Goal: Check status: Check status

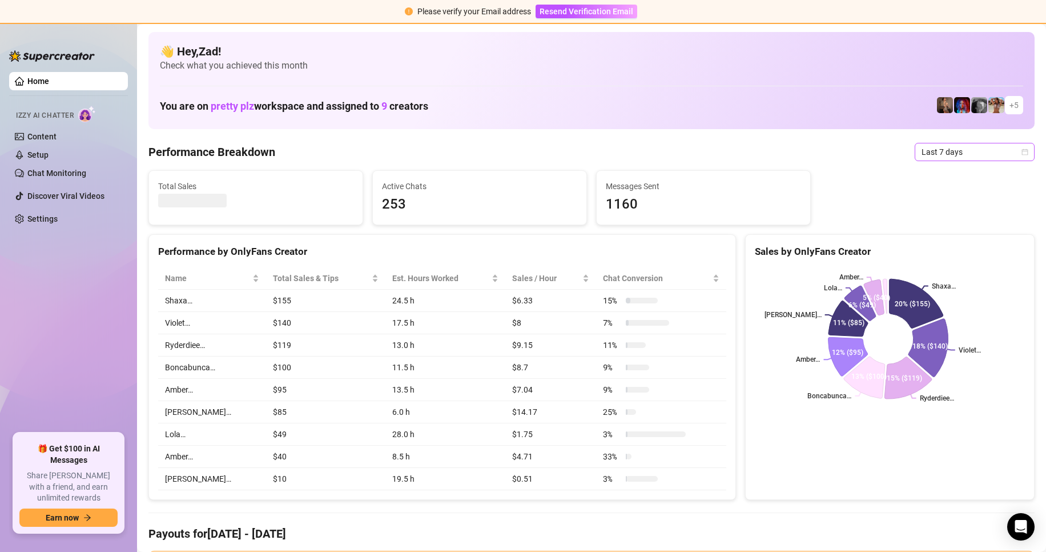
click at [971, 152] on span "Last 7 days" at bounding box center [975, 151] width 106 height 17
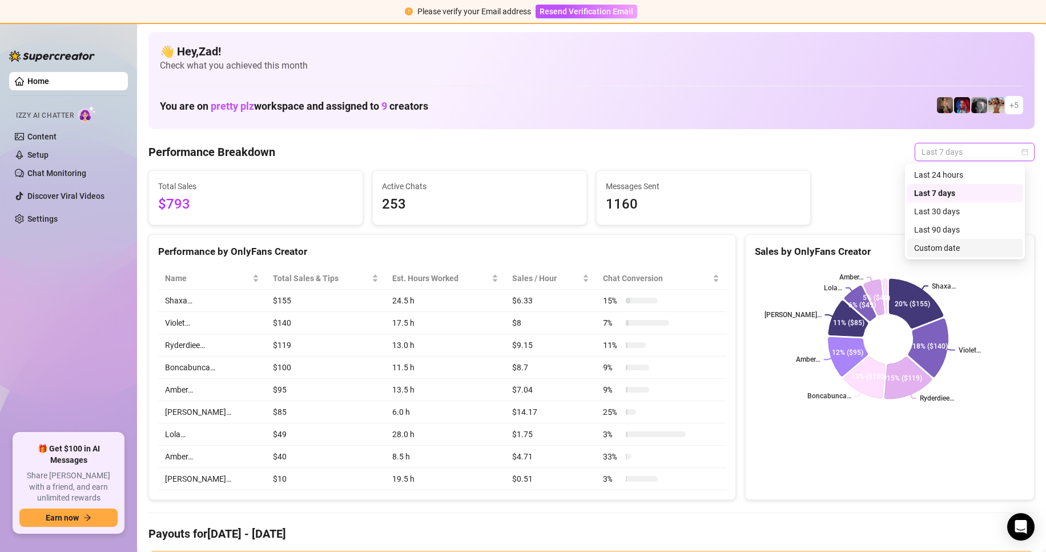
click at [934, 244] on div "Custom date" at bounding box center [965, 248] width 102 height 13
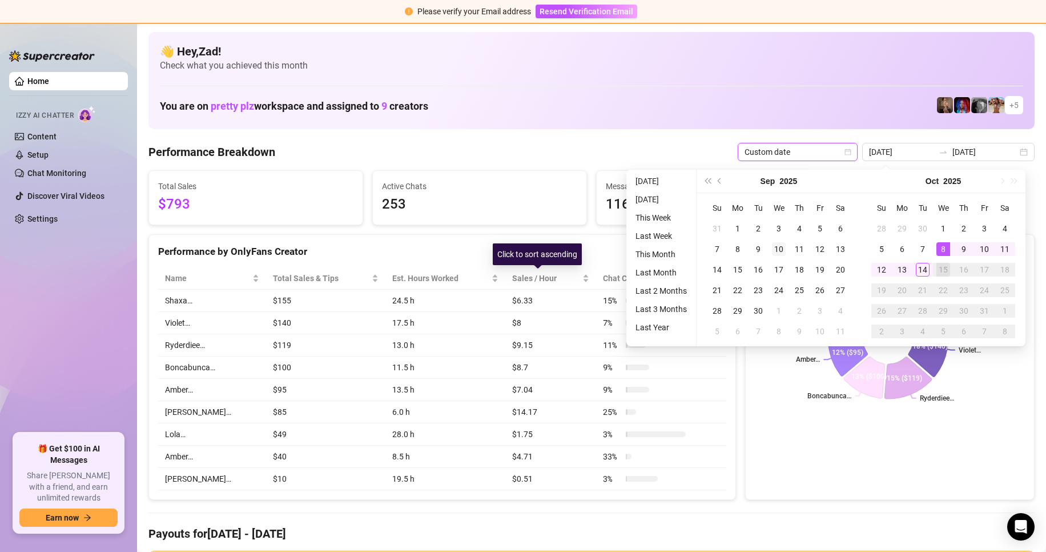
type input "[DATE]"
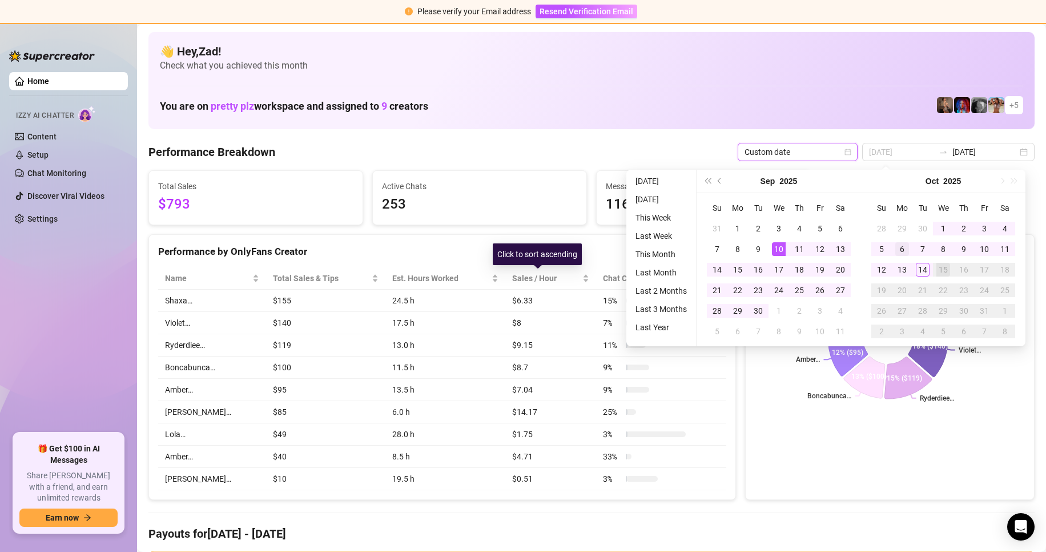
type input "[DATE]"
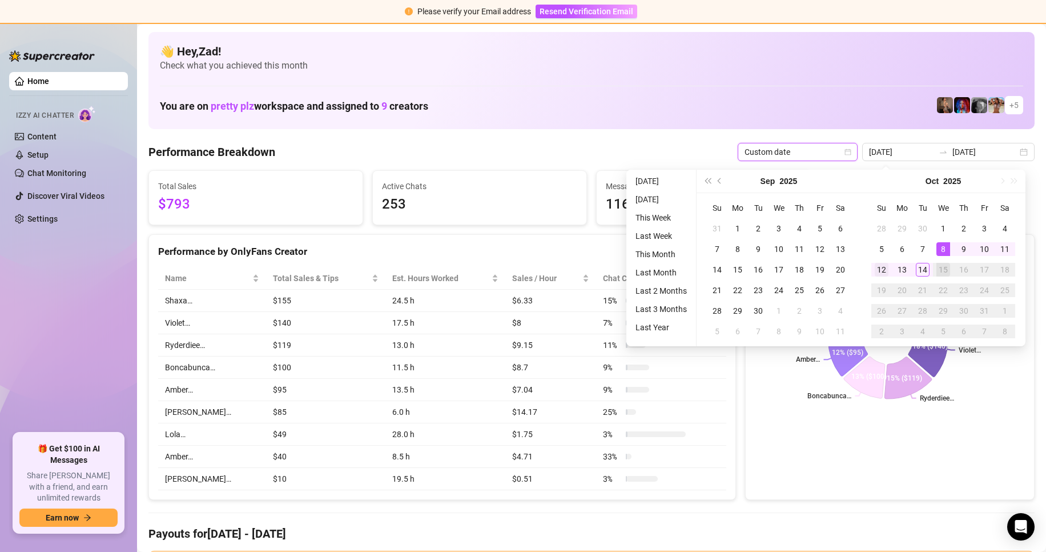
type input "[DATE]"
click at [879, 267] on div "12" at bounding box center [882, 270] width 14 height 14
type input "[DATE]"
click at [922, 270] on div "14" at bounding box center [923, 270] width 14 height 14
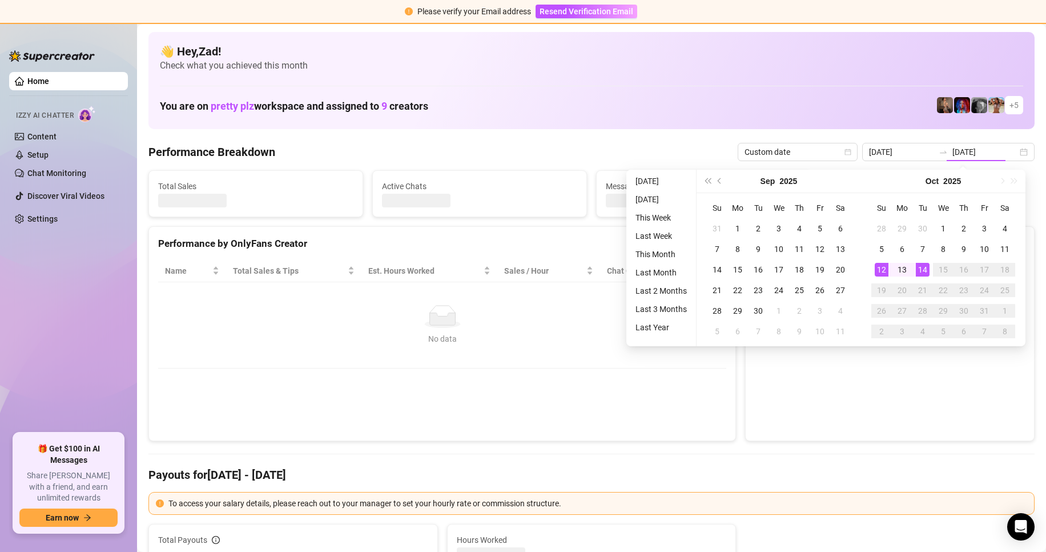
type input "[DATE]"
